Goal: Task Accomplishment & Management: Manage account settings

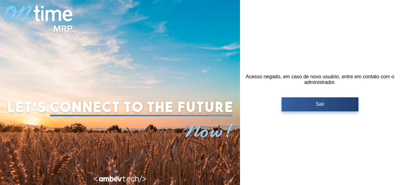
click at [309, 102] on p "Sair" at bounding box center [319, 105] width 73 height 6
click at [329, 106] on p "Sair" at bounding box center [319, 105] width 73 height 6
